Goal: Information Seeking & Learning: Learn about a topic

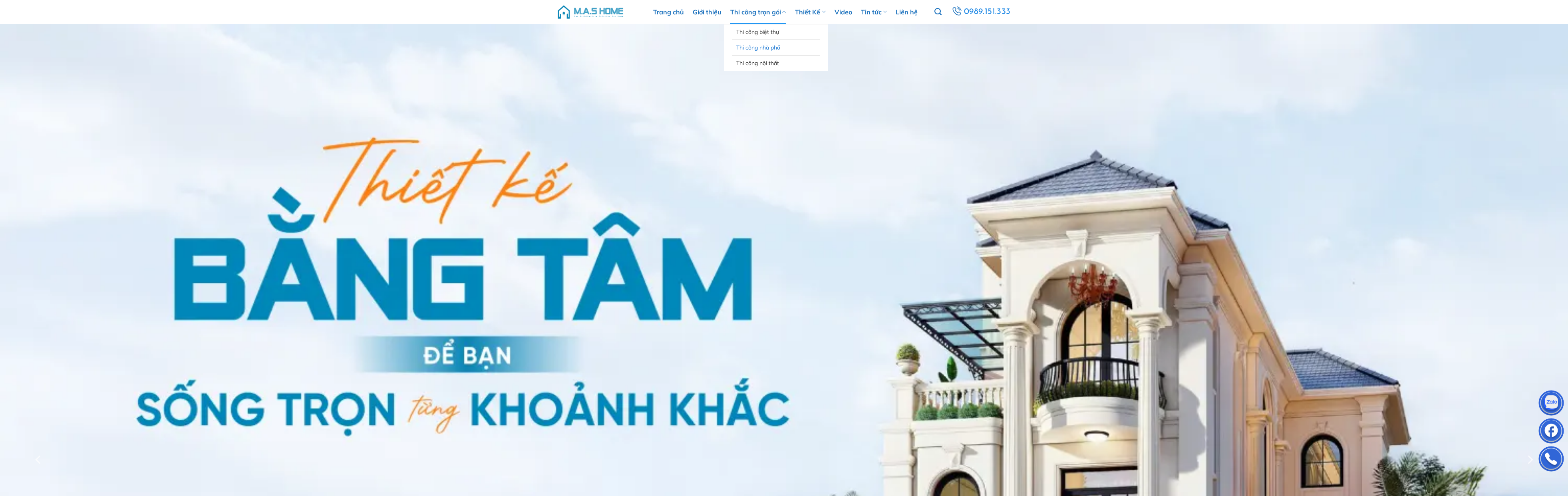
click at [771, 51] on link "Thi công nhà phố" at bounding box center [776, 48] width 80 height 15
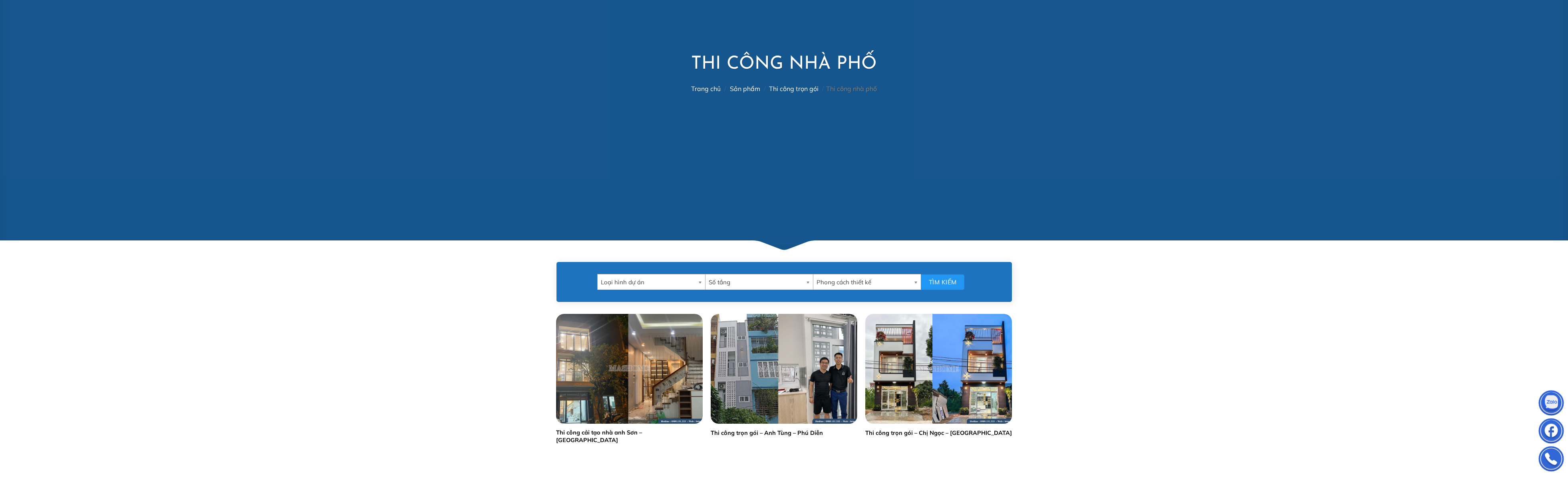
scroll to position [393, 0]
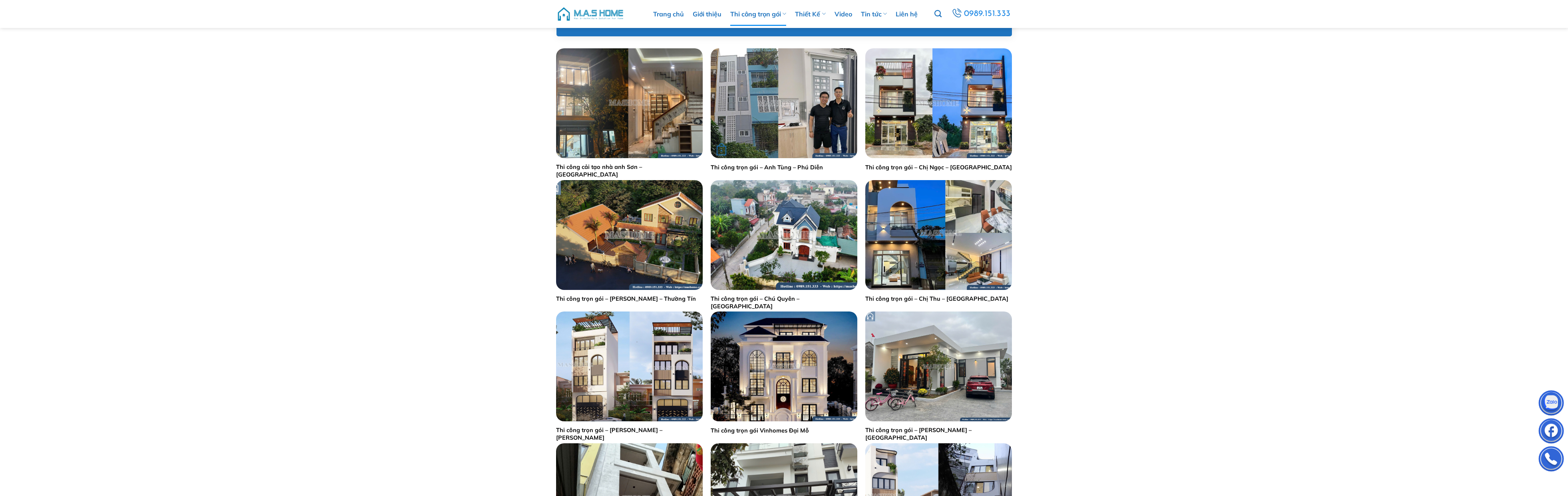
click at [803, 103] on img "Thi công trọn gói - Anh Tùng - Phú Diễn" at bounding box center [783, 103] width 147 height 110
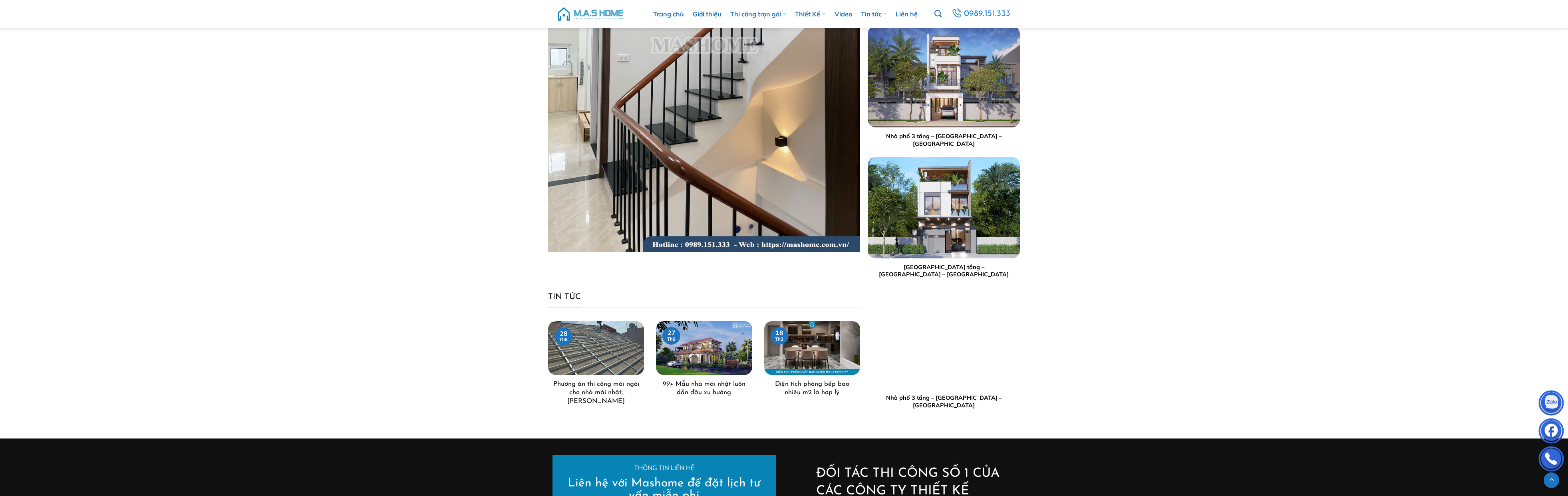
scroll to position [4651, 0]
